Goal: Navigation & Orientation: Find specific page/section

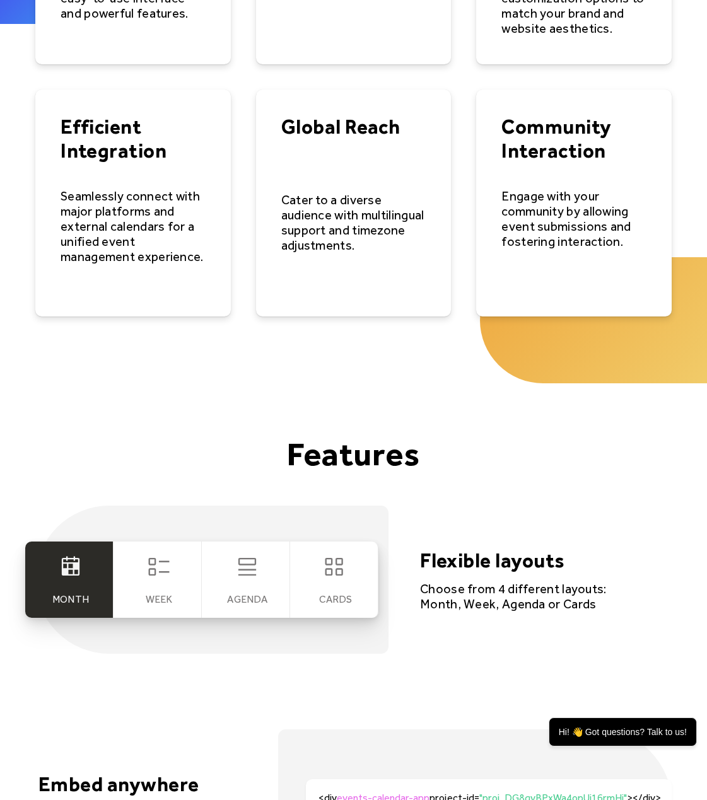
scroll to position [1945, 0]
click at [151, 589] on div "Week" at bounding box center [158, 580] width 88 height 76
click at [447, 557] on h4 "Flexible layouts" at bounding box center [514, 561] width 189 height 24
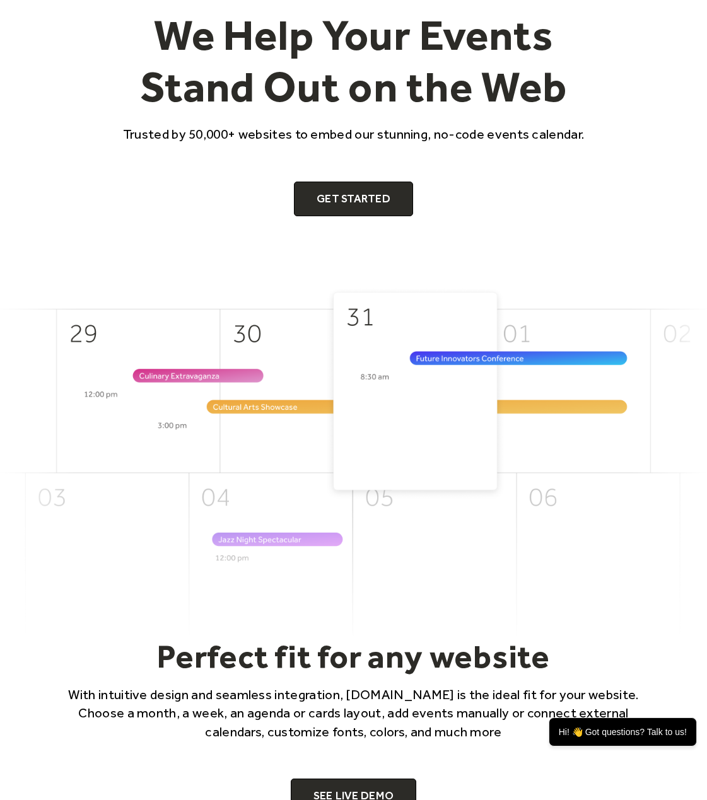
scroll to position [0, 0]
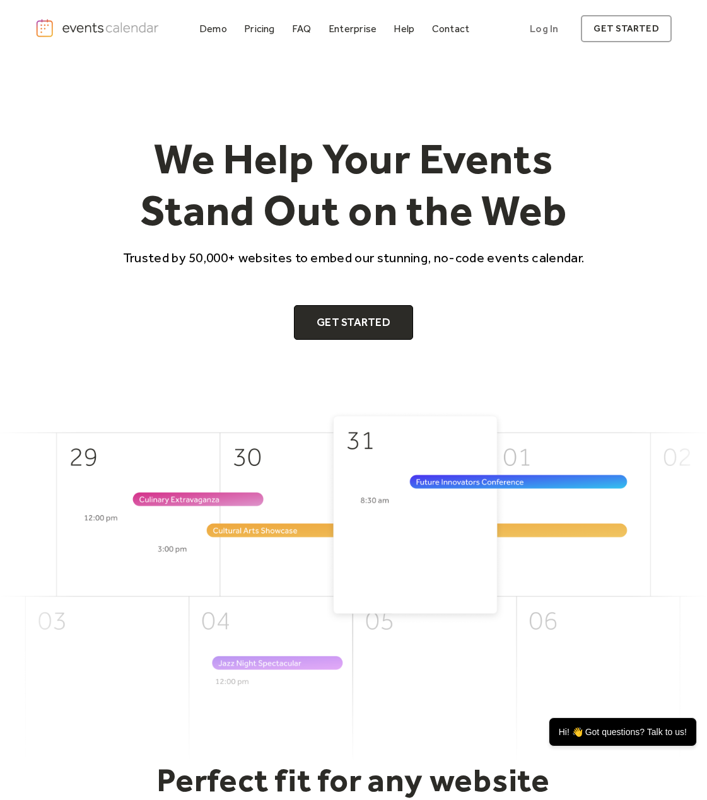
click at [99, 25] on img "home" at bounding box center [98, 28] width 126 height 20
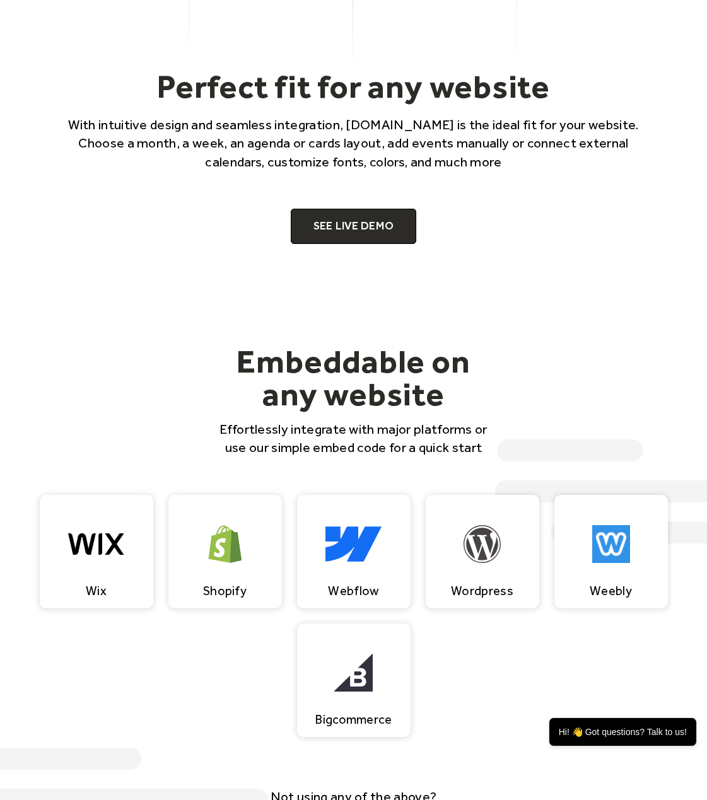
scroll to position [692, 0]
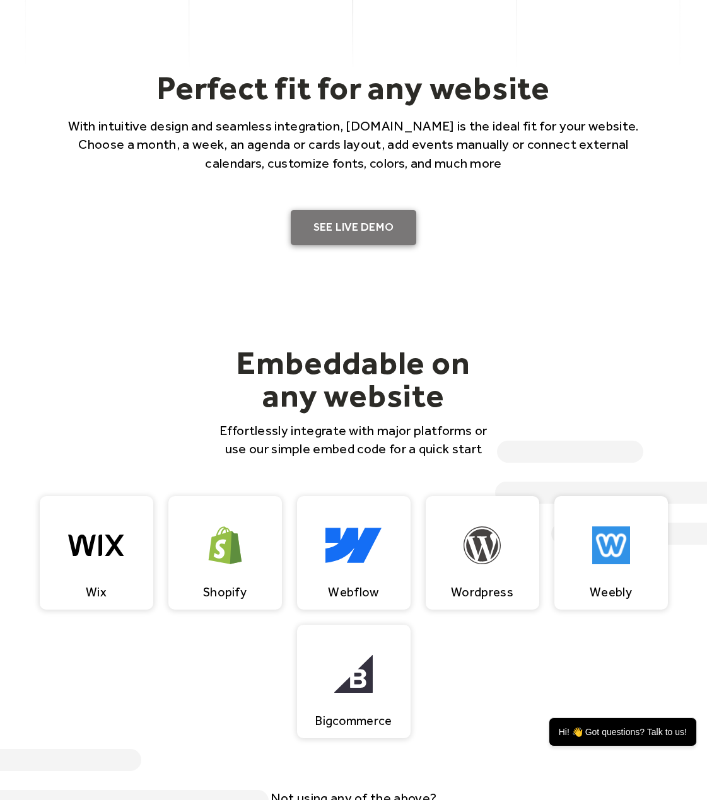
click at [359, 222] on link "SEE LIVE DEMO" at bounding box center [354, 227] width 126 height 35
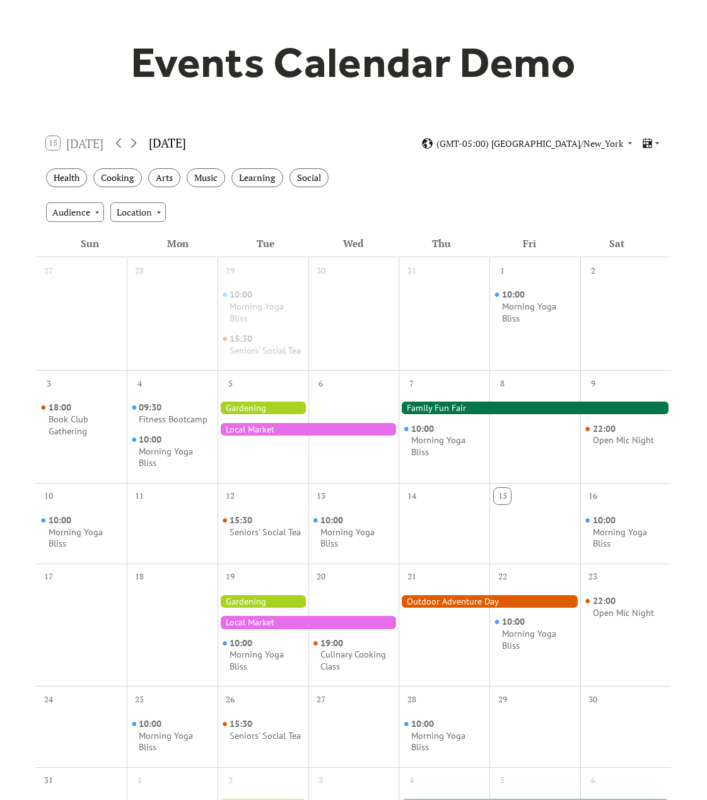
scroll to position [91, 0]
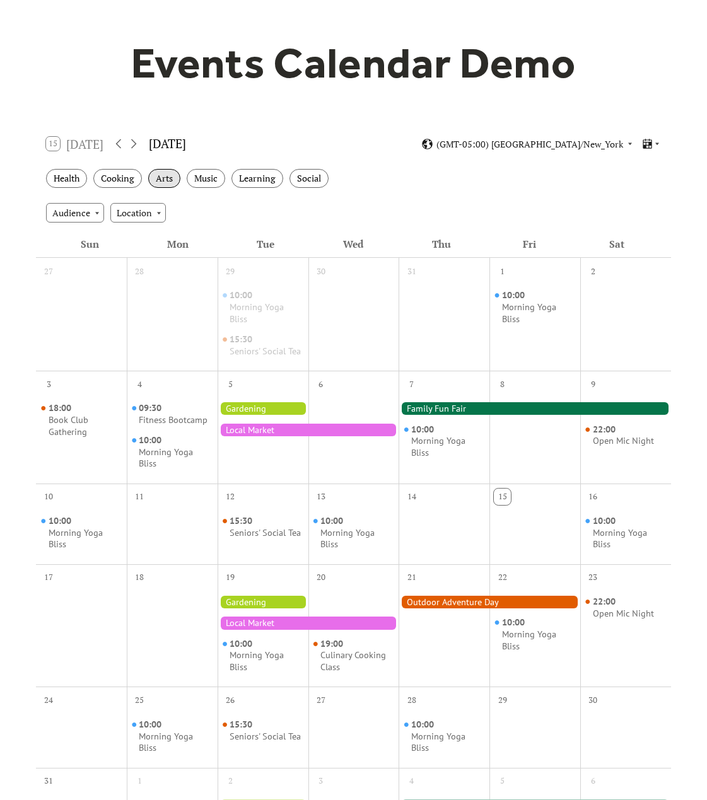
click at [163, 182] on div "Arts" at bounding box center [164, 179] width 32 height 20
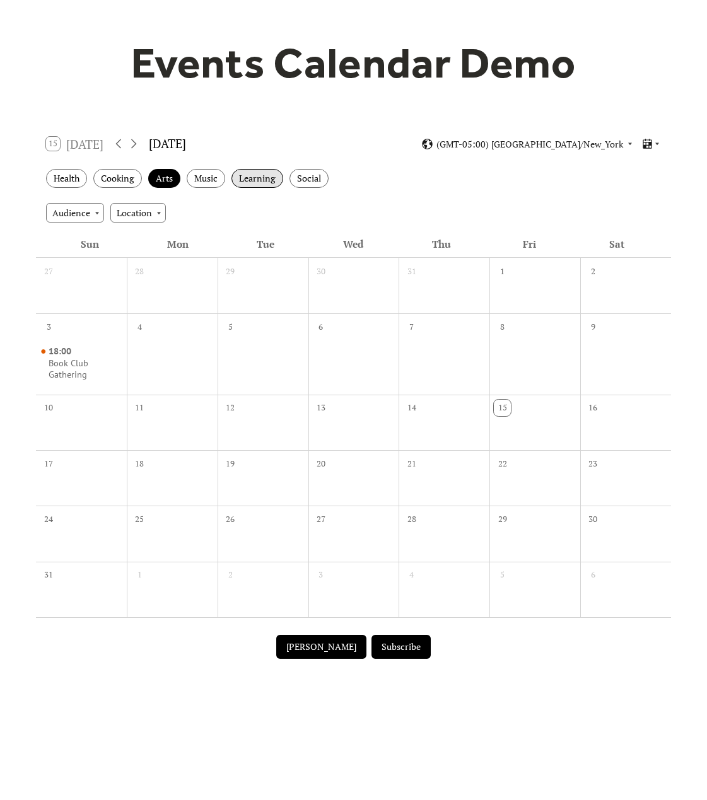
click at [243, 185] on div "Learning" at bounding box center [257, 179] width 52 height 20
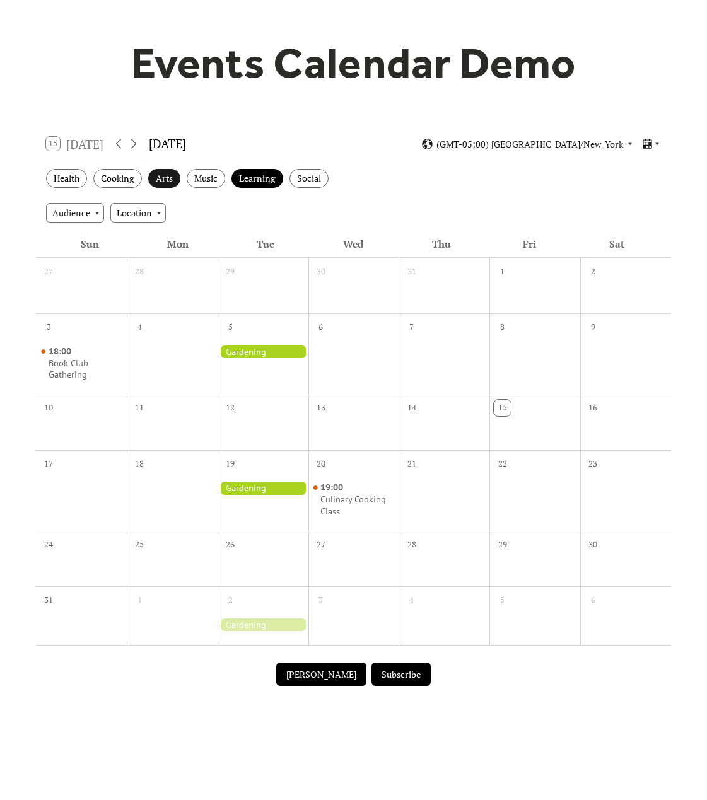
click at [164, 182] on div "Arts" at bounding box center [164, 179] width 32 height 20
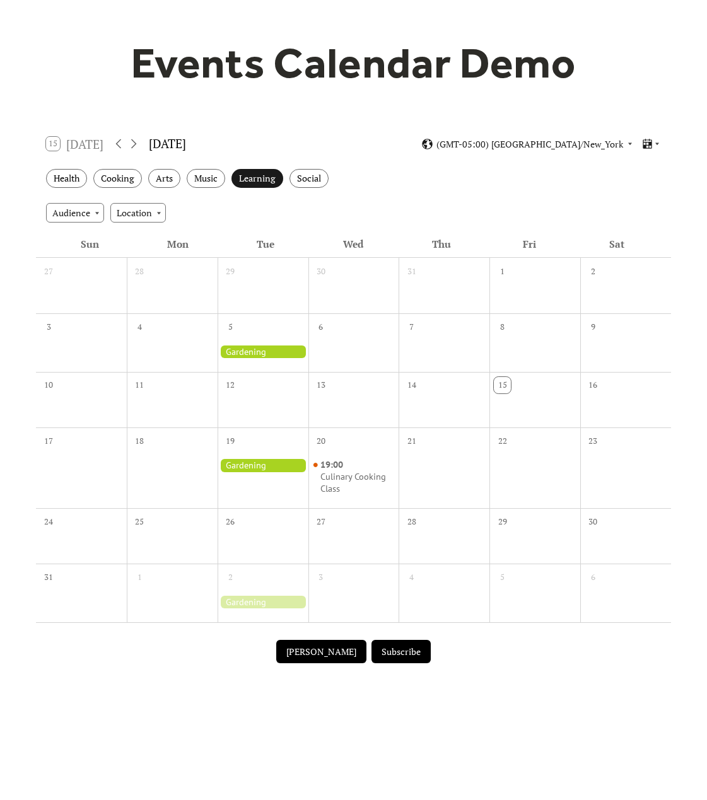
click at [248, 182] on div "Learning" at bounding box center [257, 179] width 52 height 20
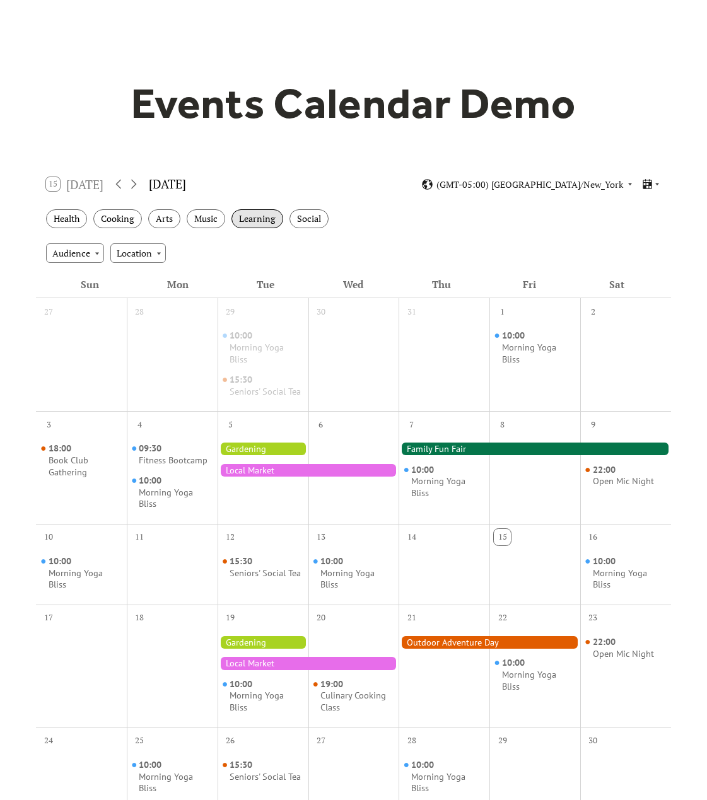
scroll to position [50, 0]
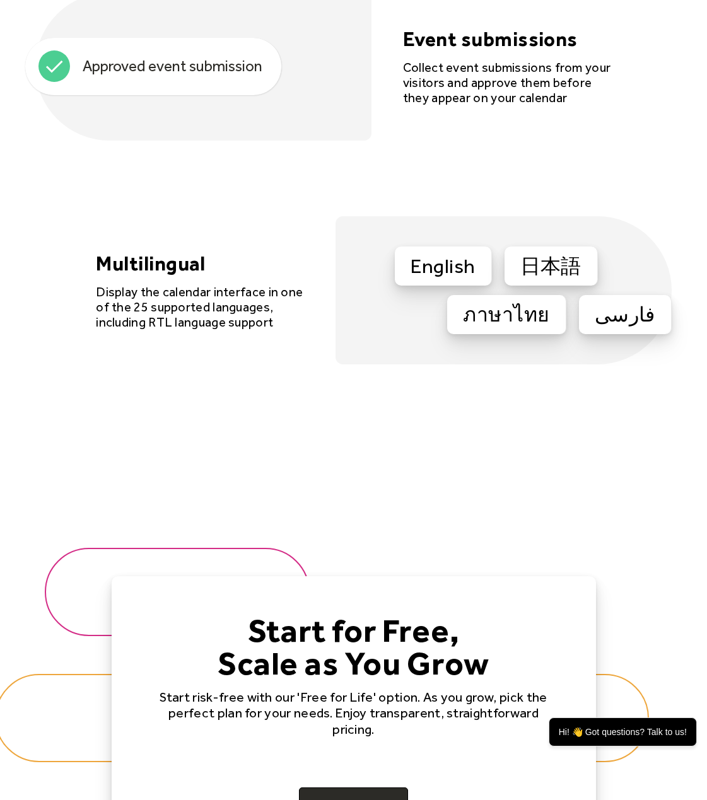
scroll to position [3490, 0]
